Goal: Task Accomplishment & Management: Use online tool/utility

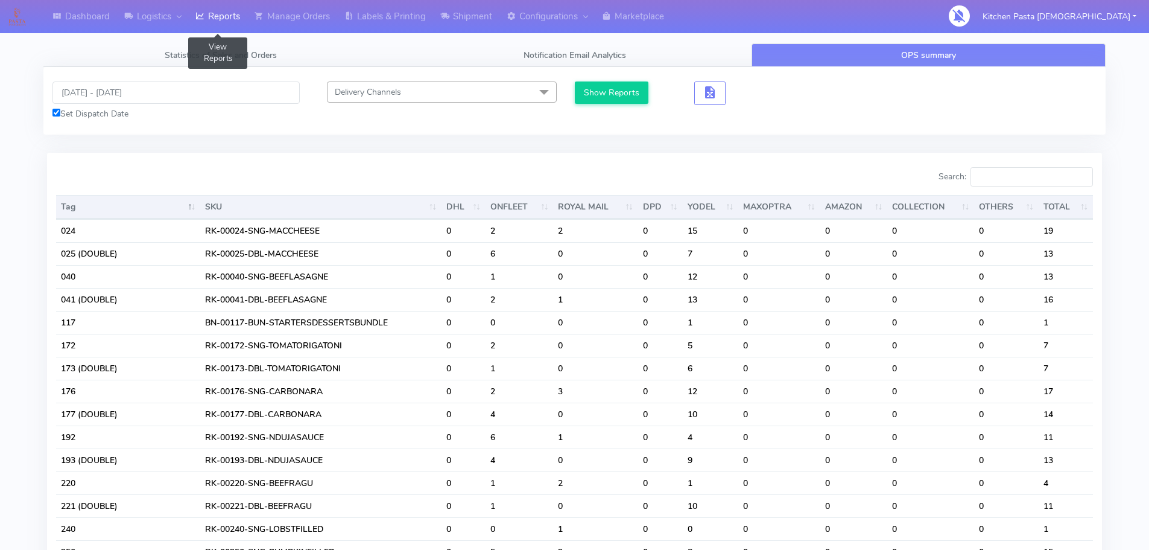
click at [201, 20] on icon at bounding box center [199, 16] width 9 height 12
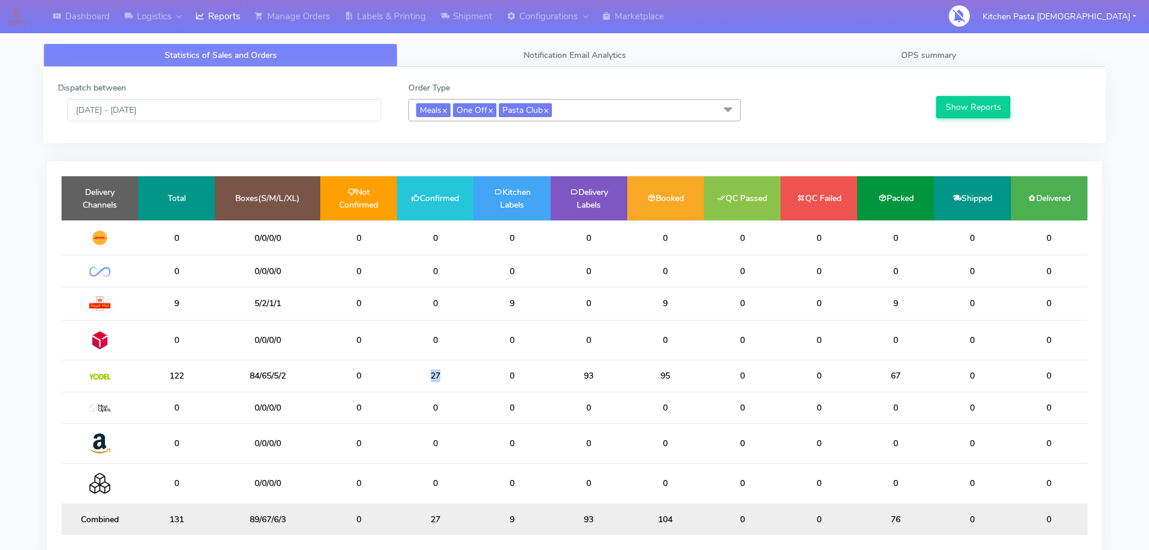
drag, startPoint x: 445, startPoint y: 380, endPoint x: 395, endPoint y: 379, distance: 50.1
click at [395, 379] on tr "122 84/65/5/2 0 27 0 93 95 0 0 67 0 0" at bounding box center [575, 375] width 1026 height 31
click at [462, 26] on link "Shipment" at bounding box center [466, 16] width 66 height 33
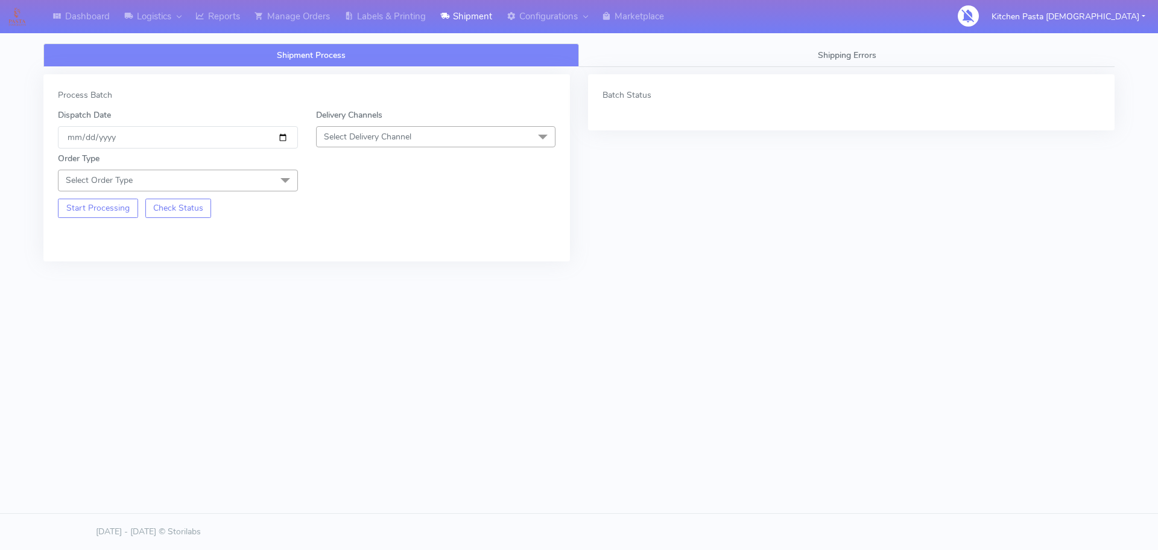
click at [431, 157] on div "Order Type Select Order Type Meal Kit Gift QCOM ATAVI" at bounding box center [307, 169] width 516 height 42
click at [444, 138] on span "Select Delivery Channel" at bounding box center [436, 136] width 240 height 21
click at [371, 270] on div "Yodel" at bounding box center [436, 272] width 227 height 13
click at [252, 176] on span "Select Order Type" at bounding box center [178, 180] width 240 height 21
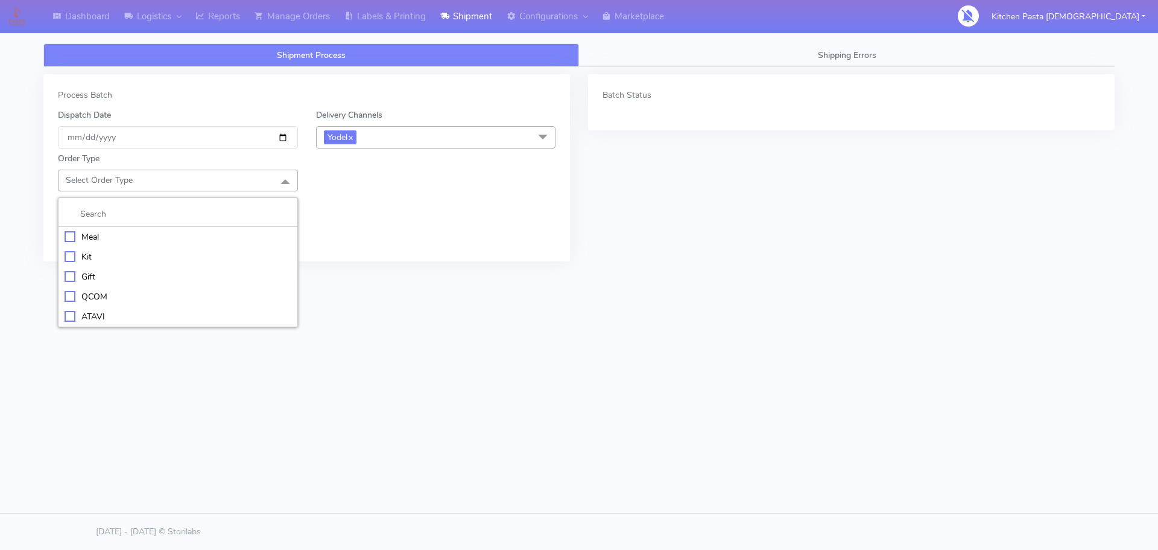
click at [219, 228] on li "Meal" at bounding box center [178, 237] width 239 height 20
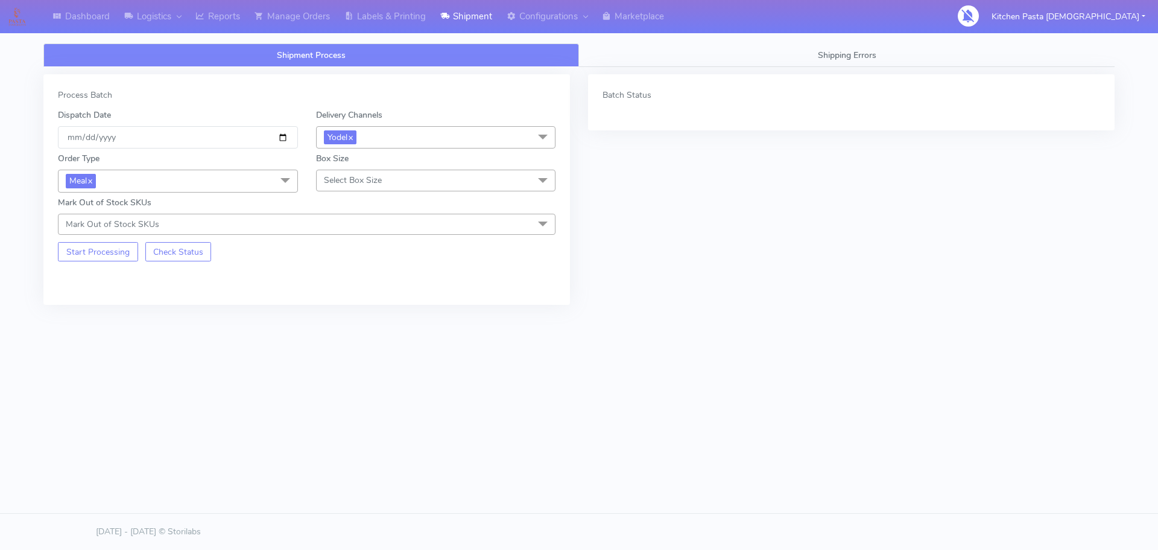
click at [377, 180] on span "Select Box Size" at bounding box center [353, 179] width 58 height 11
click at [367, 273] on div "Medium" at bounding box center [436, 276] width 227 height 13
click at [111, 259] on button "Start Processing" at bounding box center [98, 251] width 80 height 19
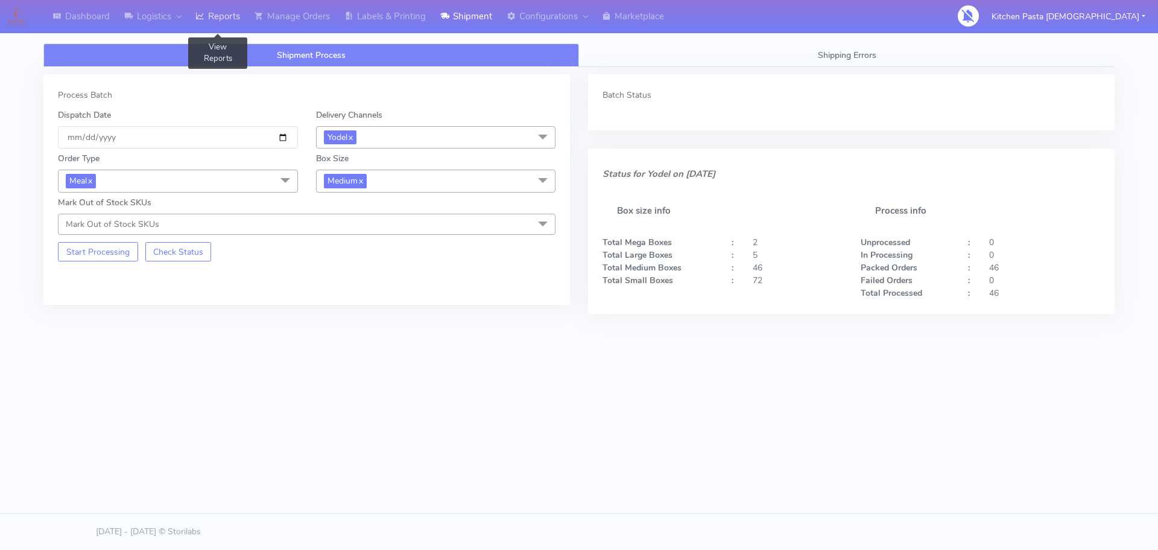
click at [240, 29] on link "Reports" at bounding box center [217, 16] width 59 height 33
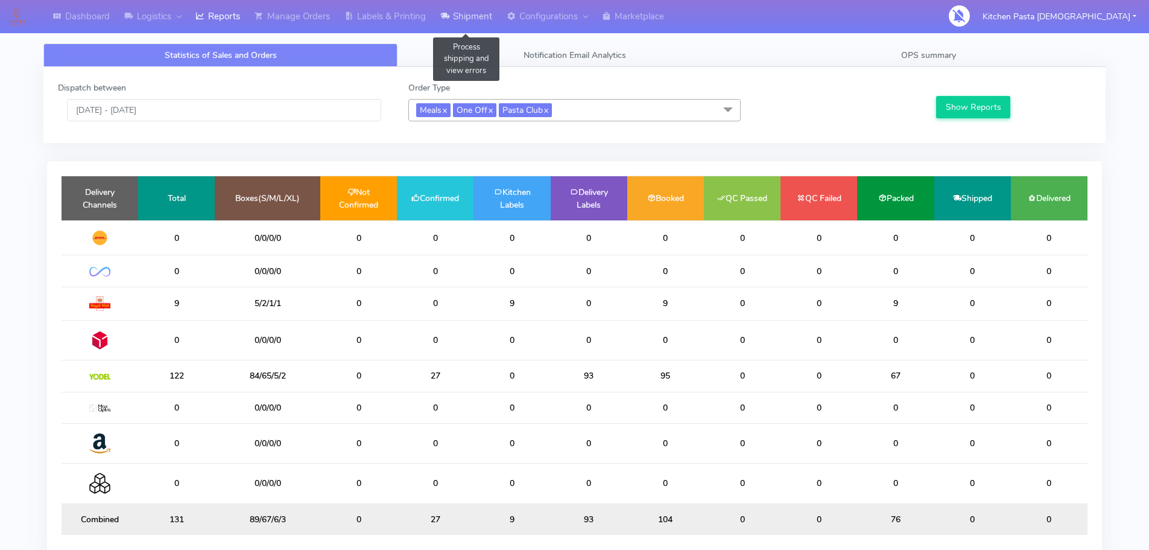
click at [457, 31] on link "Shipment" at bounding box center [466, 16] width 66 height 33
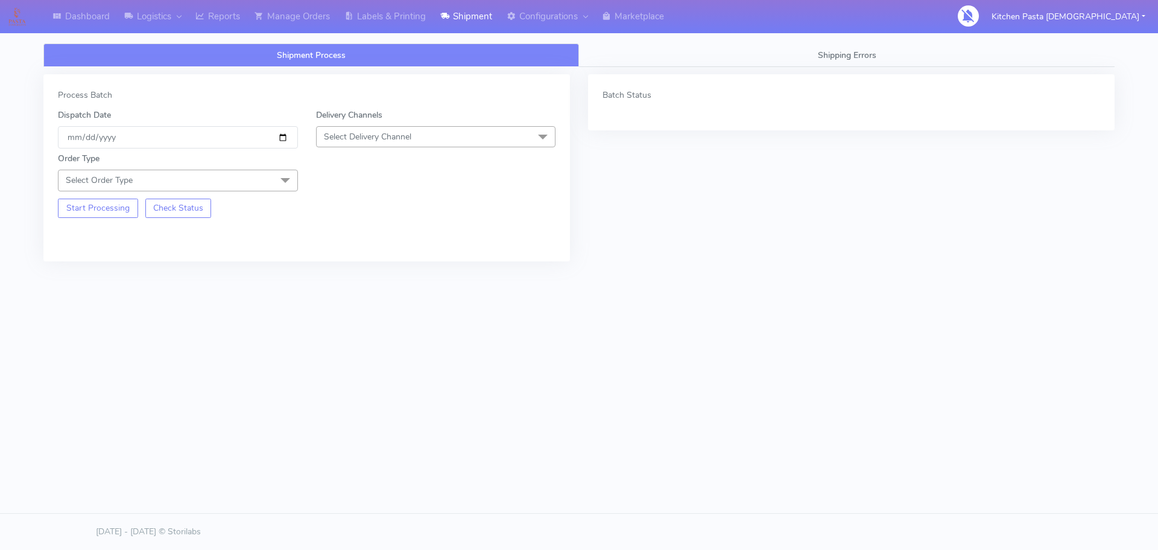
click at [418, 145] on span "Select Delivery Channel" at bounding box center [436, 136] width 240 height 21
click at [354, 265] on li "Yodel" at bounding box center [436, 272] width 239 height 20
click at [275, 192] on div "Start Processing Check Status" at bounding box center [178, 204] width 258 height 27
click at [276, 185] on span at bounding box center [285, 181] width 24 height 23
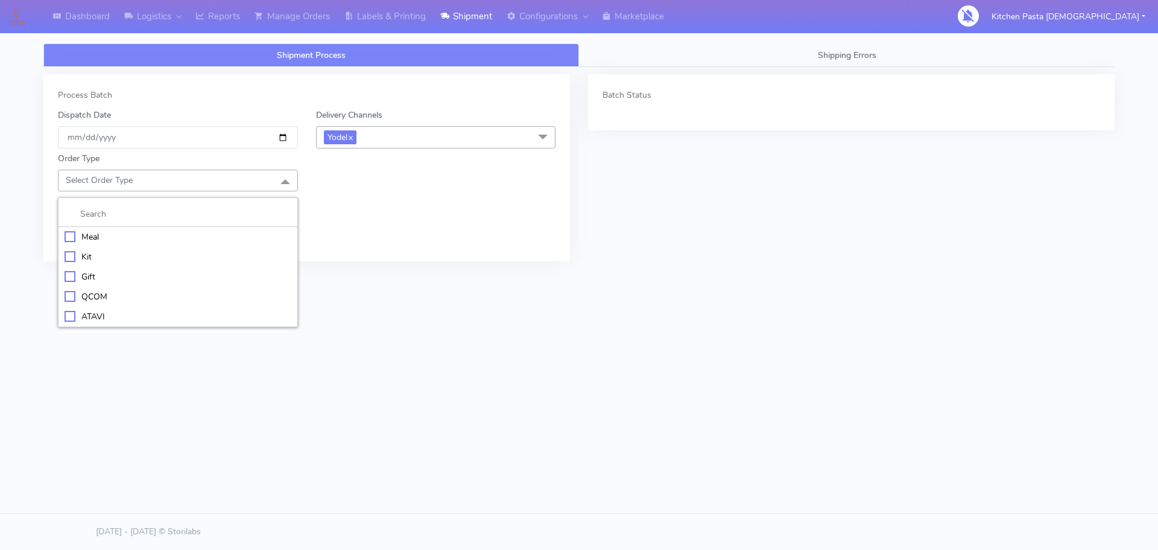
click at [223, 232] on div "Meal" at bounding box center [178, 236] width 227 height 13
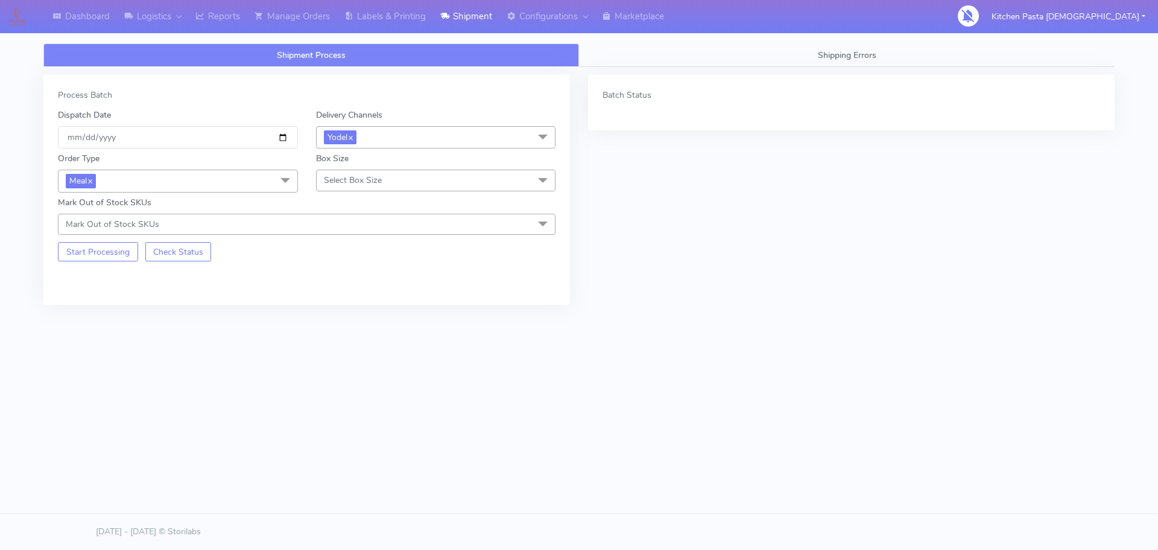
click at [335, 192] on div "Order Type Meal x Meal Kit Gift QCOM ATAVI Box Size Select Box Size Small Small…" at bounding box center [307, 191] width 516 height 86
click at [357, 185] on span "Select Box Size" at bounding box center [353, 179] width 58 height 11
click at [367, 233] on div "Small" at bounding box center [436, 236] width 227 height 13
click at [115, 255] on button "Start Processing" at bounding box center [98, 251] width 80 height 19
